Goal: Transaction & Acquisition: Obtain resource

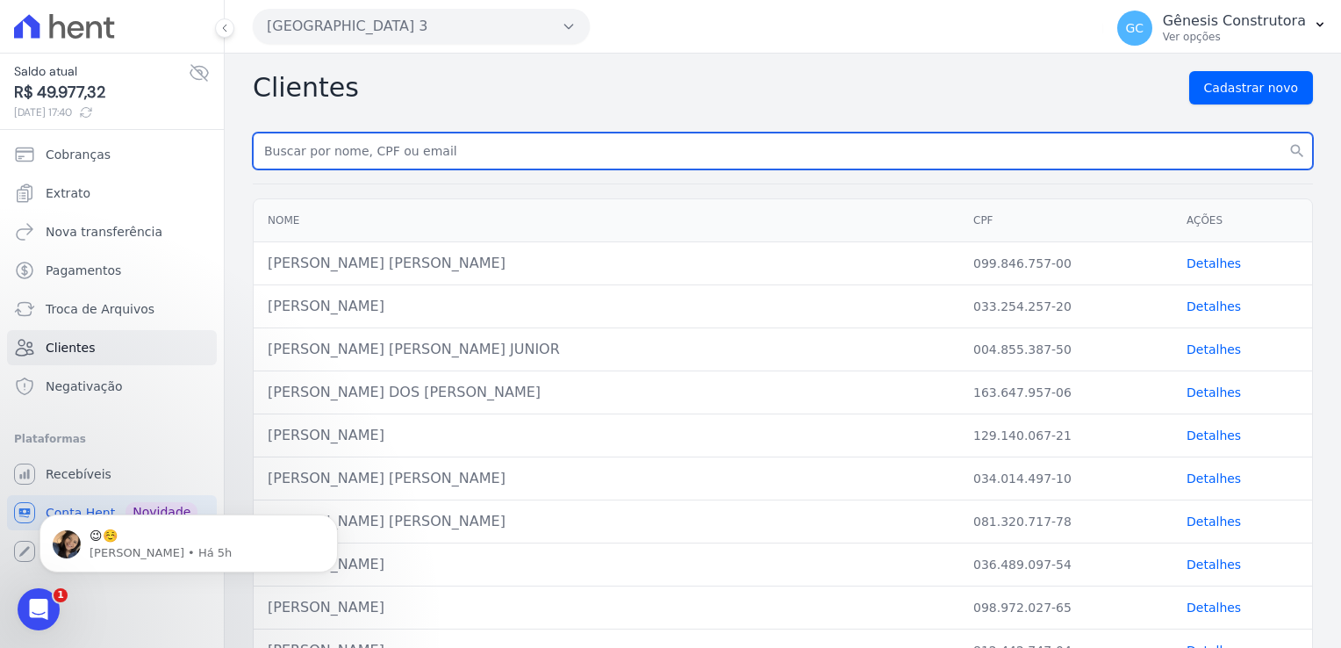
click at [407, 158] on input "text" at bounding box center [783, 150] width 1060 height 37
click at [328, 146] on input "text" at bounding box center [783, 150] width 1060 height 37
type input "[PERSON_NAME]"
click at [1281, 132] on button "search" at bounding box center [1297, 150] width 32 height 37
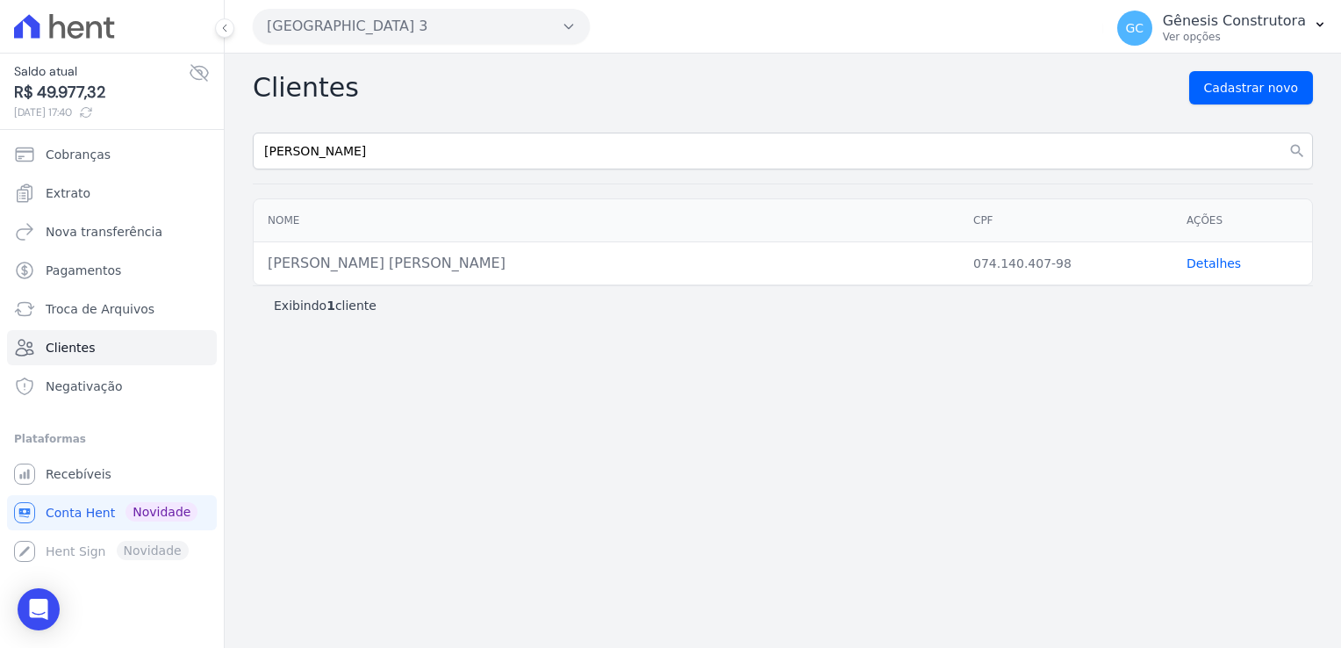
click at [1225, 265] on link "Detalhes" at bounding box center [1213, 263] width 54 height 14
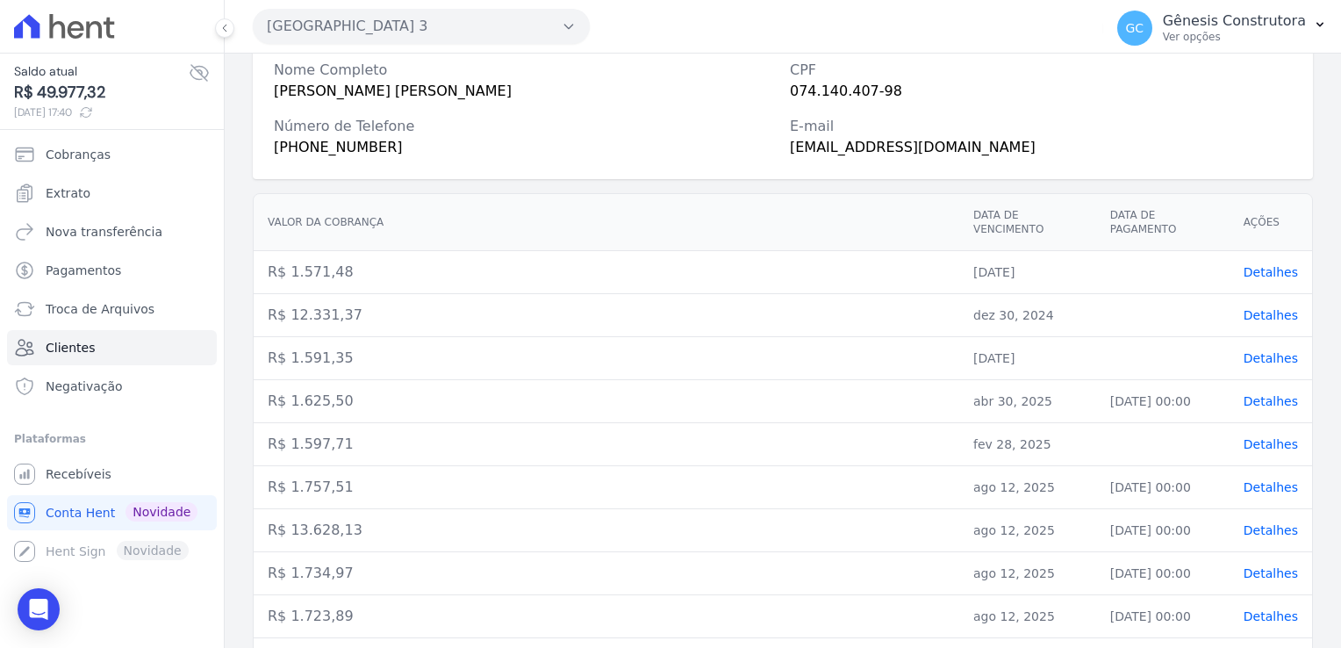
scroll to position [98, 0]
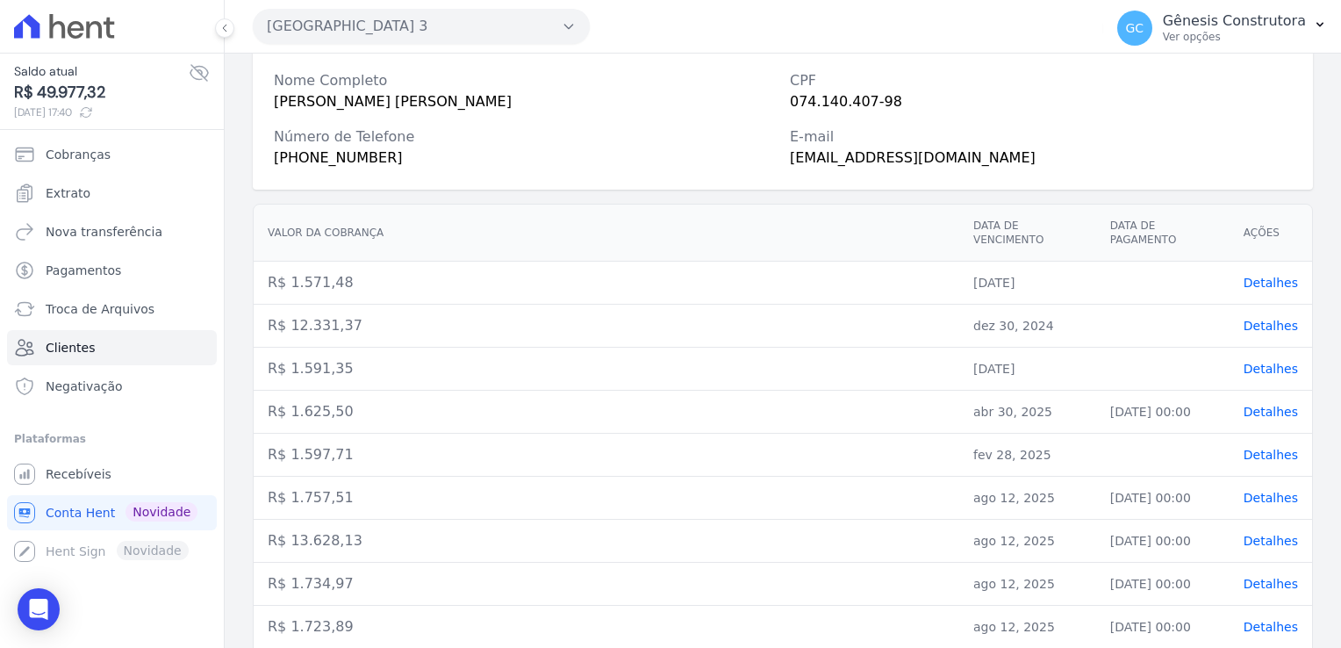
click at [999, 244] on th "Data de vencimento" at bounding box center [1027, 232] width 137 height 57
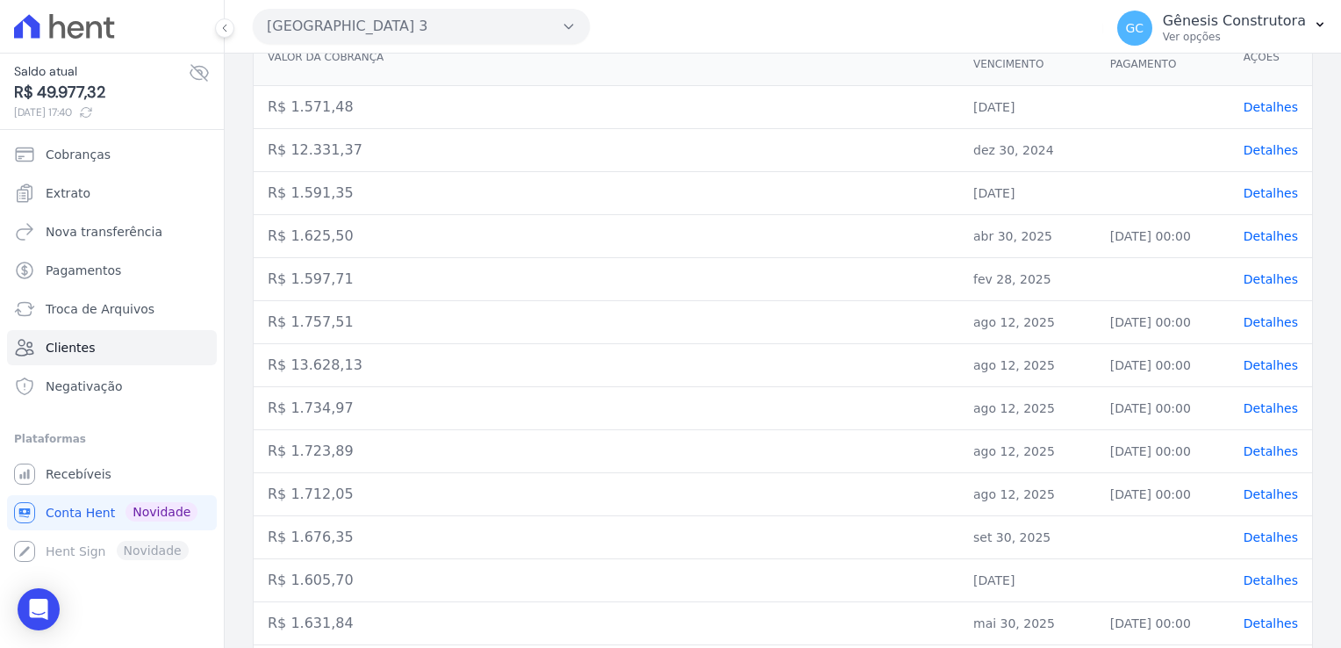
scroll to position [362, 0]
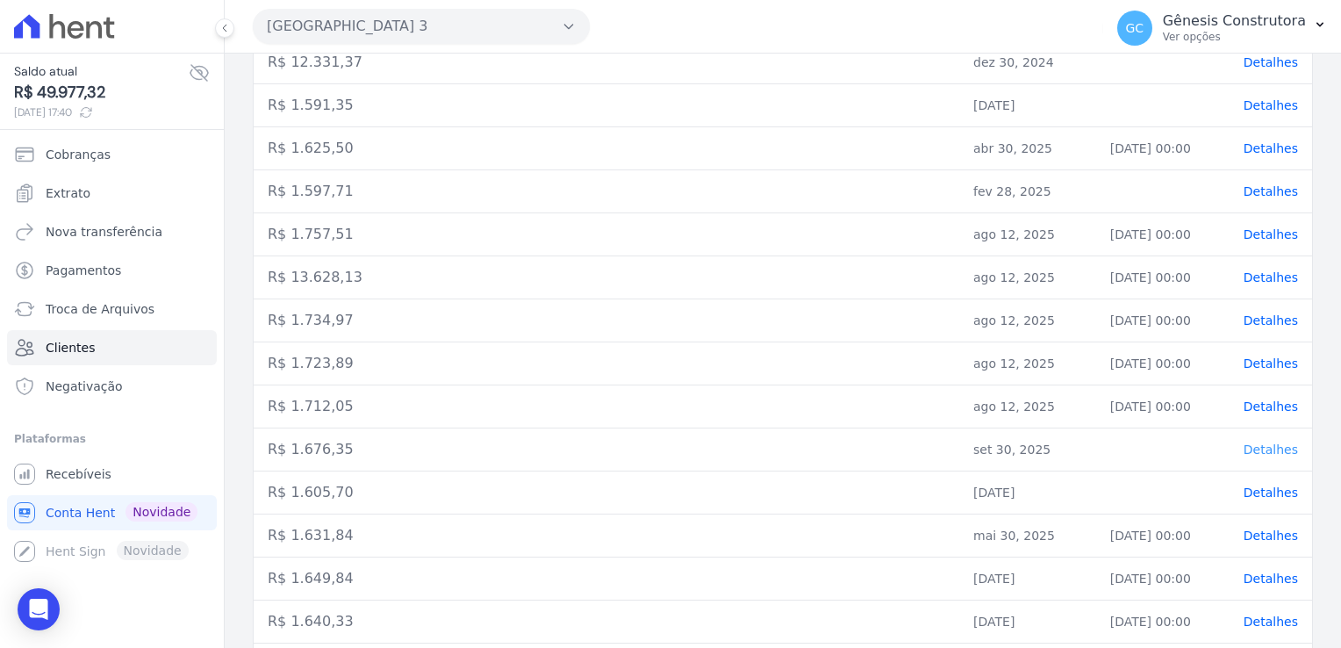
click at [1257, 448] on span "Detalhes" at bounding box center [1270, 449] width 54 height 14
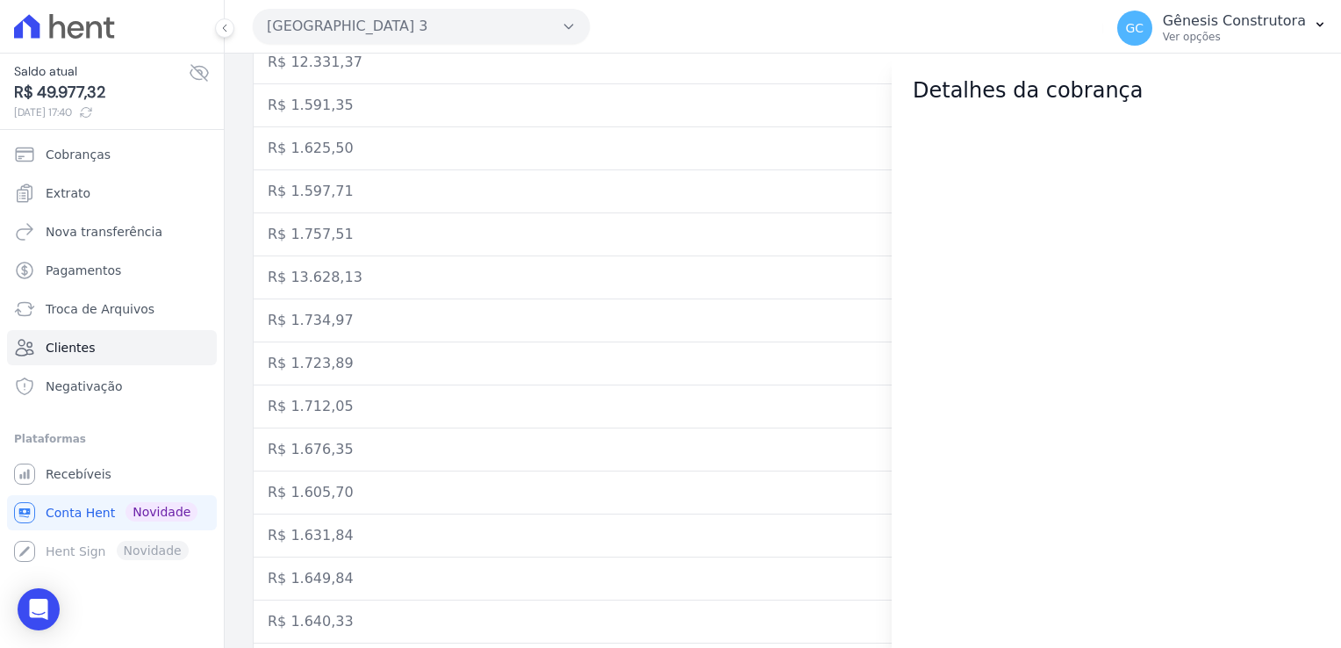
scroll to position [0, 0]
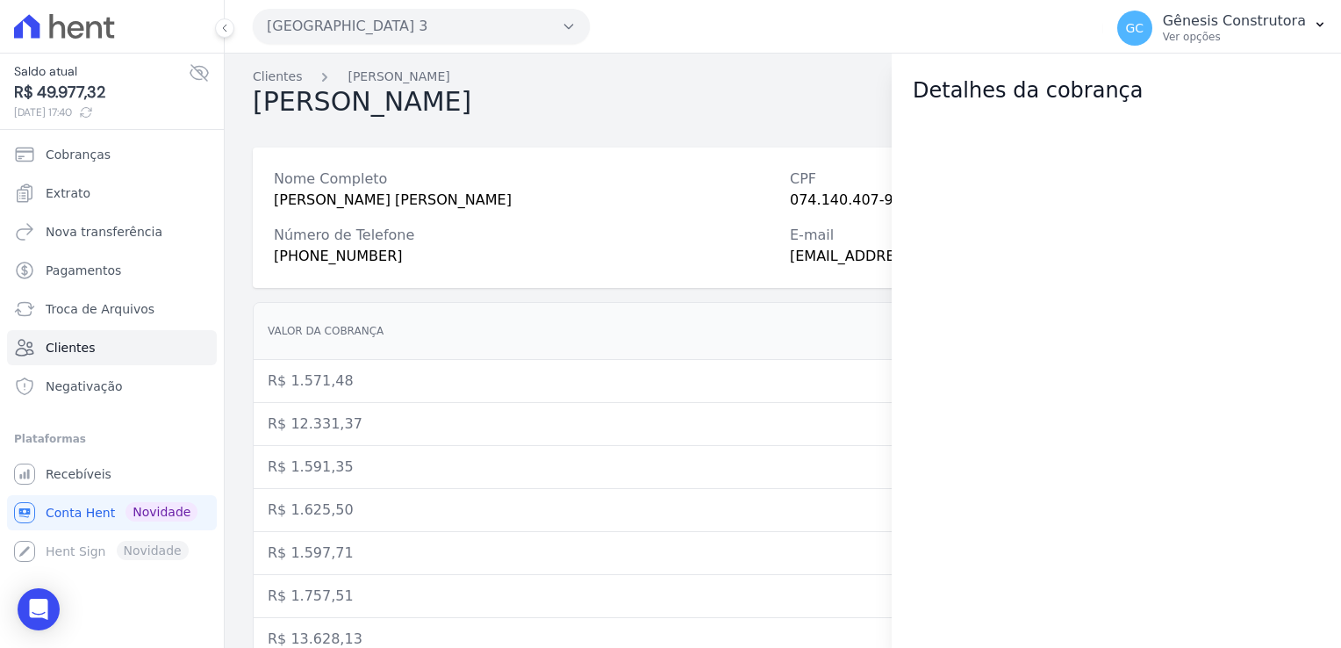
drag, startPoint x: 1035, startPoint y: 147, endPoint x: 1049, endPoint y: 136, distance: 16.9
click at [1036, 146] on div at bounding box center [1115, 376] width 449 height 541
click at [1052, 134] on div at bounding box center [1115, 376] width 449 height 541
click at [1140, 115] on div at bounding box center [1115, 376] width 449 height 541
click at [1225, 32] on p "Ver opções" at bounding box center [1234, 37] width 143 height 14
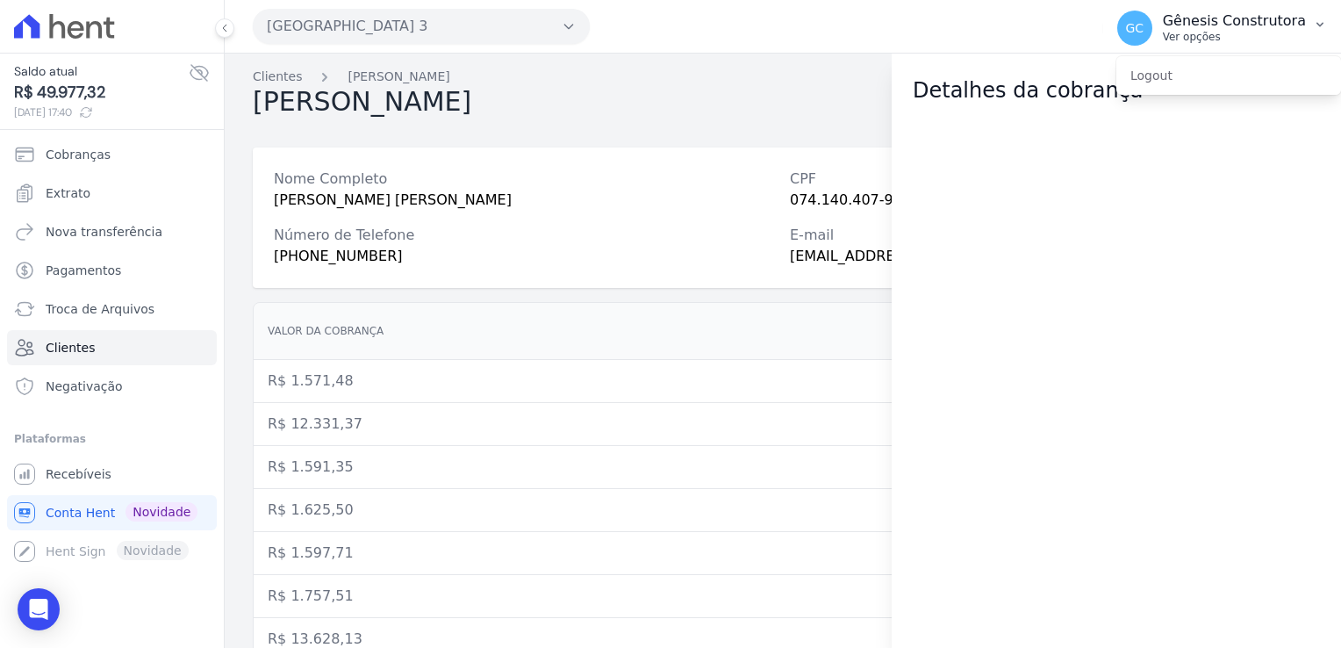
click at [1325, 37] on button "GC Gênesis Construtora Ver opções" at bounding box center [1222, 28] width 238 height 49
drag, startPoint x: 870, startPoint y: 98, endPoint x: 934, endPoint y: 89, distance: 63.8
click at [871, 97] on div "[PERSON_NAME] Alterar Nova cobrança" at bounding box center [783, 102] width 1060 height 33
drag, startPoint x: 946, startPoint y: 89, endPoint x: 955, endPoint y: 91, distance: 8.9
click at [950, 90] on h2 "Detalhes da cobrança" at bounding box center [1116, 91] width 407 height 32
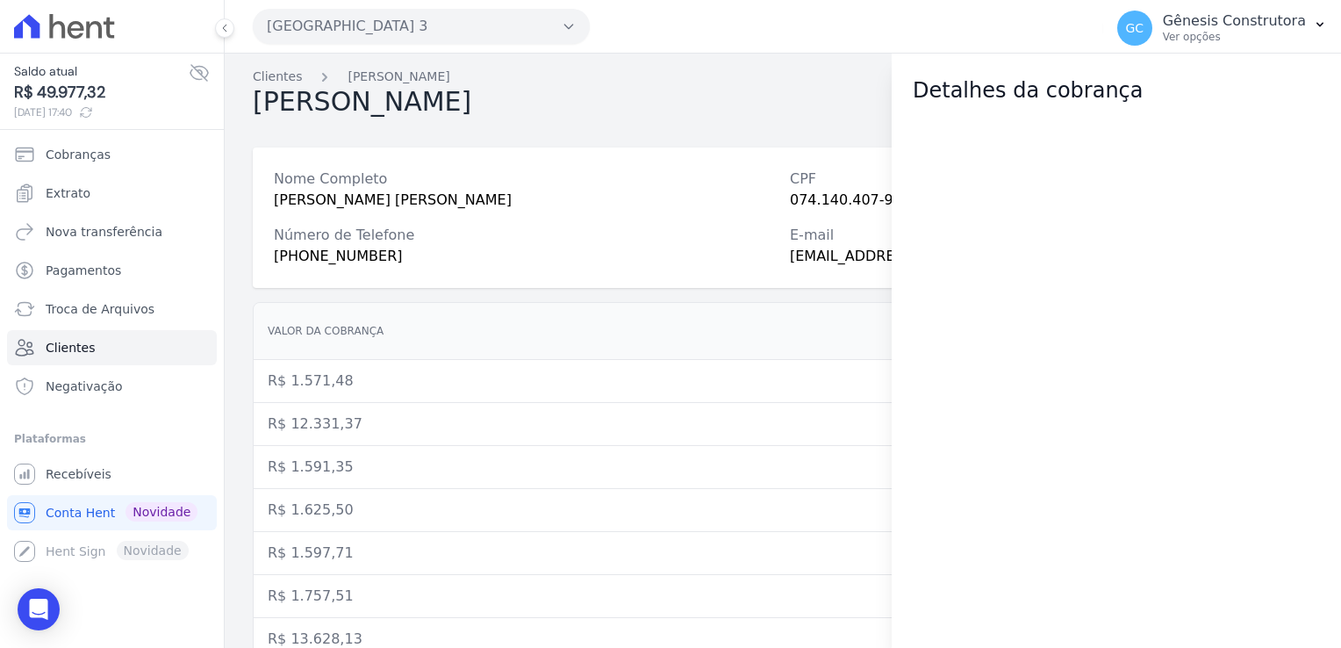
click at [957, 89] on h2 "Detalhes da cobrança" at bounding box center [1116, 91] width 407 height 32
click at [783, 93] on div "[PERSON_NAME] Alterar Nova cobrança" at bounding box center [783, 102] width 1060 height 33
click at [765, 208] on div "[PERSON_NAME] [PERSON_NAME]" at bounding box center [525, 200] width 502 height 21
click at [91, 146] on span "Cobranças" at bounding box center [78, 155] width 65 height 18
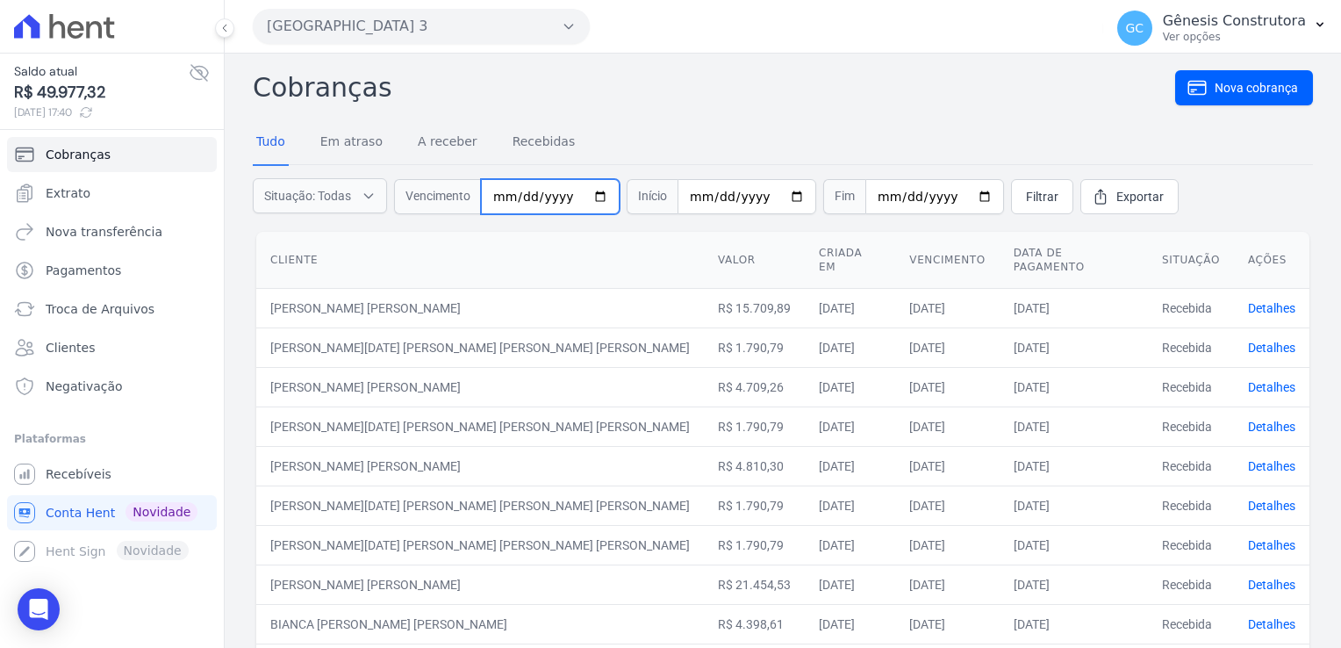
click at [519, 197] on input "date" at bounding box center [550, 196] width 139 height 35
type input "[DATE]"
click at [1026, 198] on span "Filtrar" at bounding box center [1042, 197] width 32 height 18
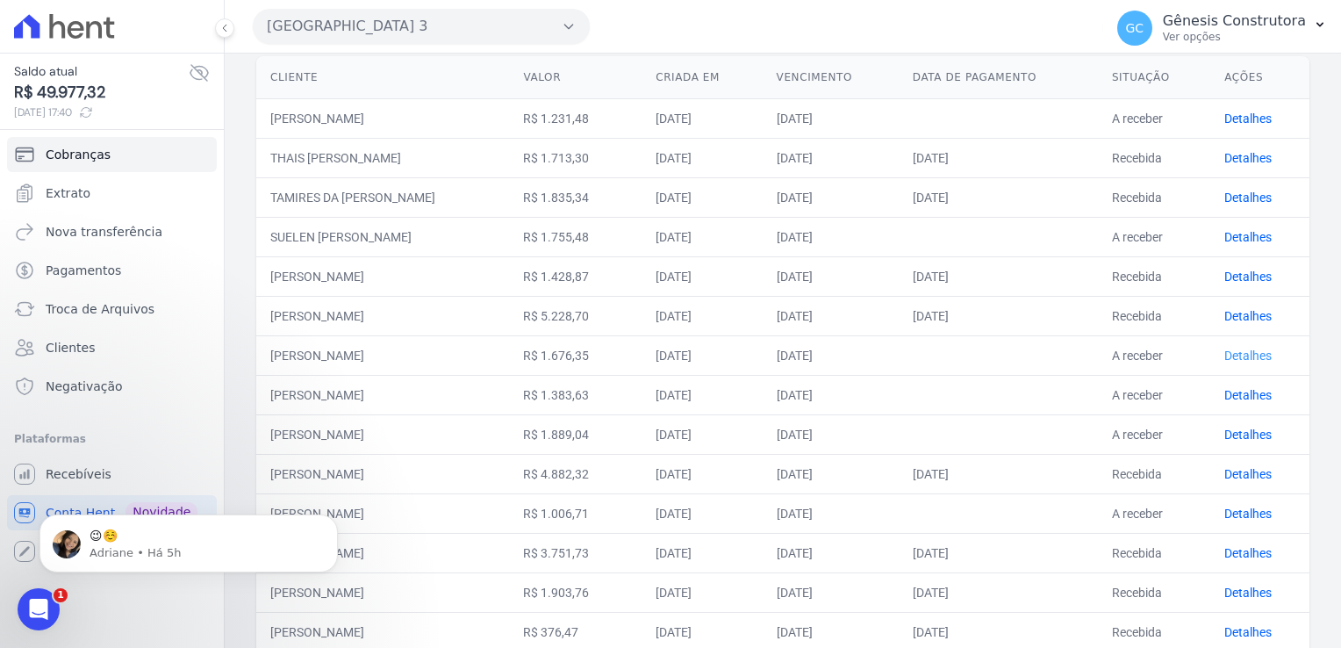
click at [1225, 356] on link "Detalhes" at bounding box center [1247, 355] width 47 height 14
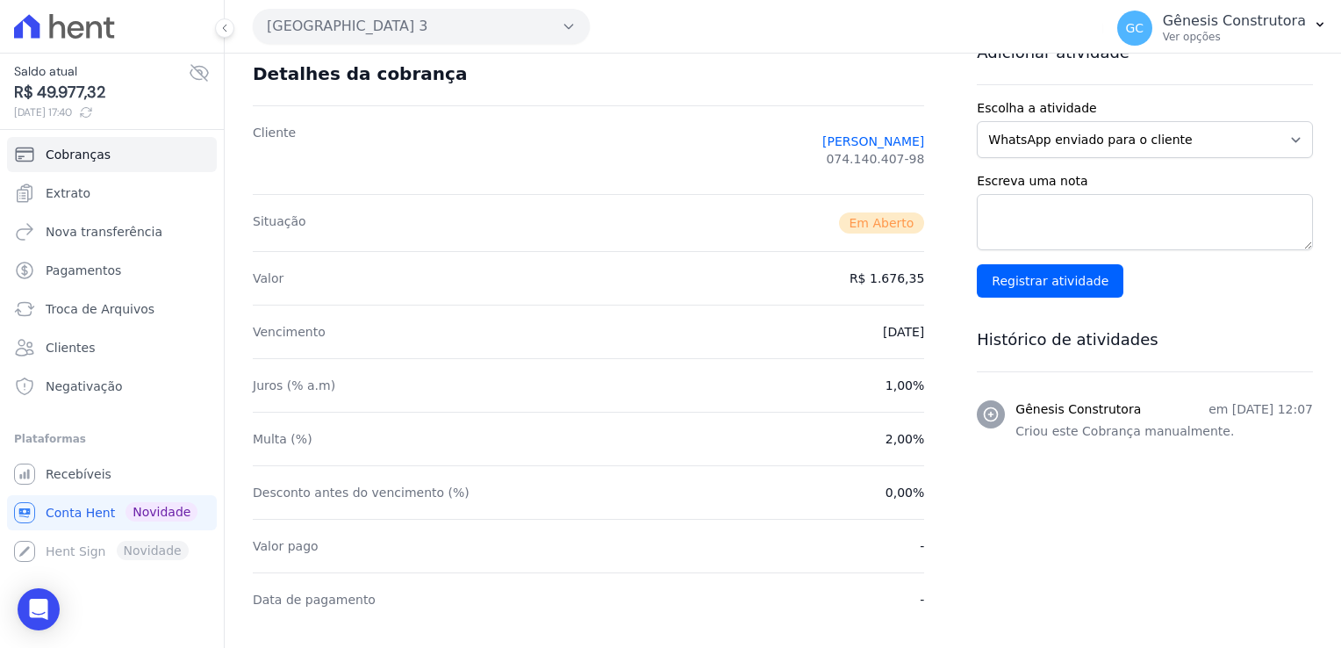
scroll to position [88, 0]
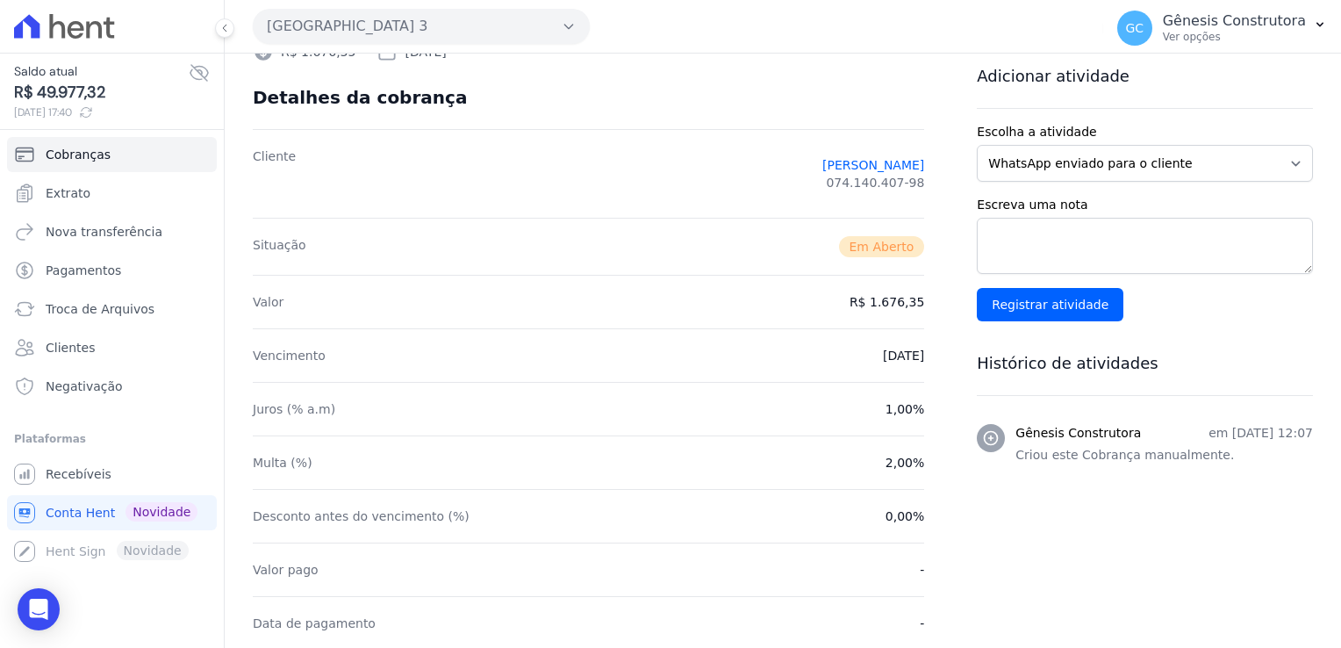
drag, startPoint x: 833, startPoint y: 352, endPoint x: 922, endPoint y: 360, distance: 89.8
click at [922, 360] on div "Detalhes da cobrança Cliente [PERSON_NAME] 074.140.407-98 Situação Em [GEOGRAPH…" at bounding box center [588, 521] width 727 height 911
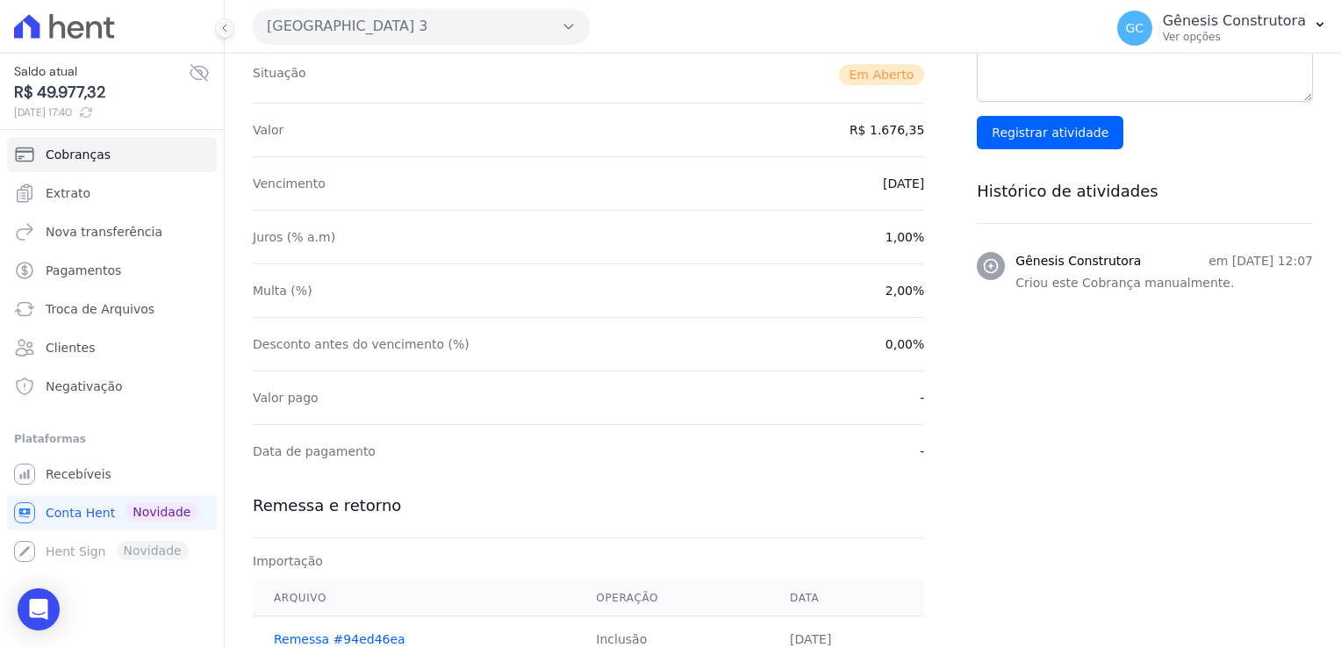
scroll to position [0, 0]
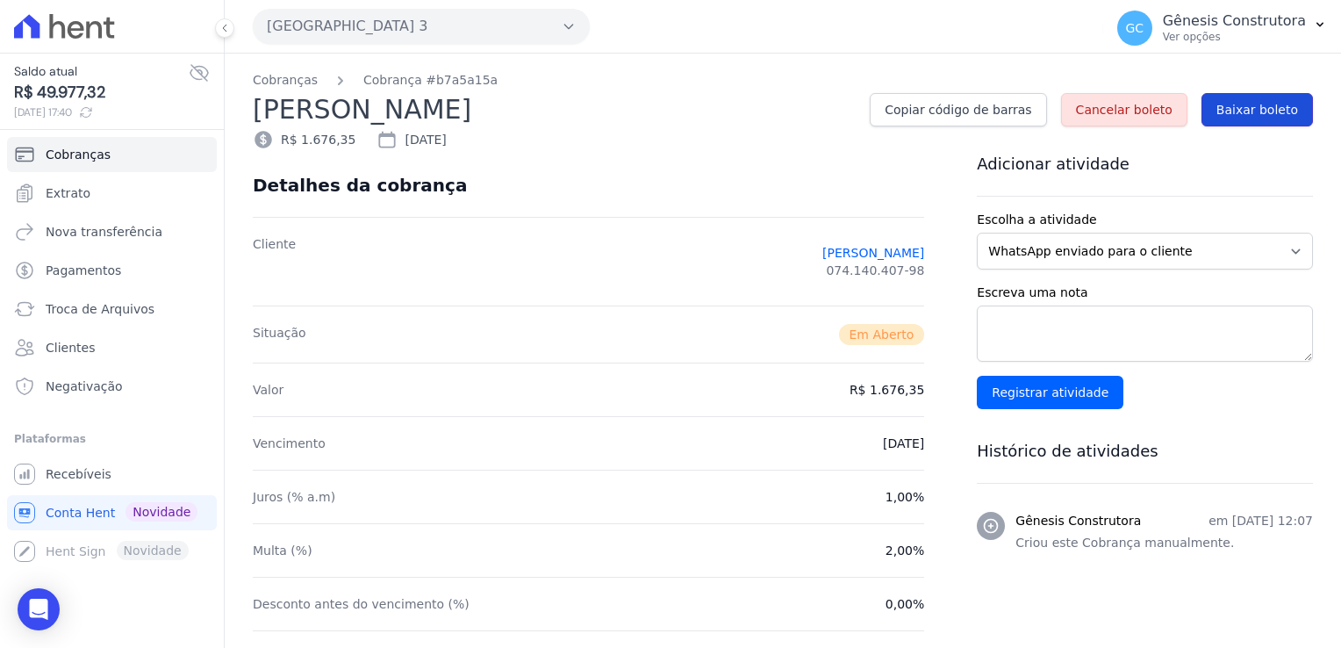
click at [1264, 108] on span "Baixar boleto" at bounding box center [1257, 110] width 82 height 18
